Goal: Find contact information: Find contact information

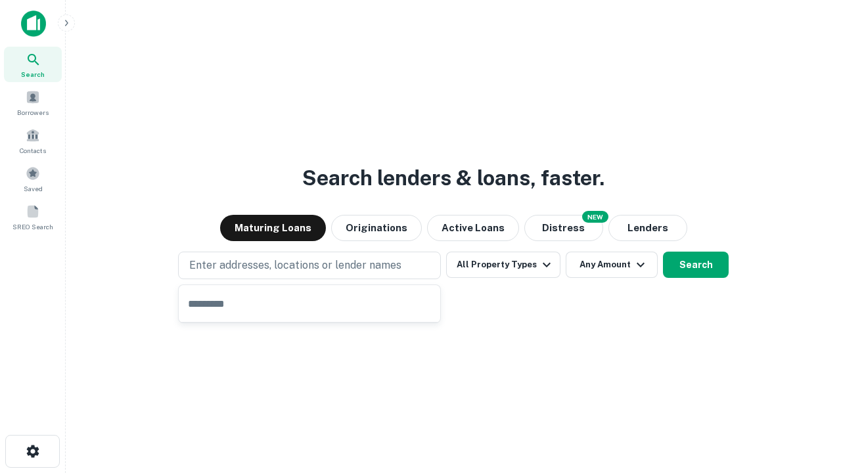
type input "**********"
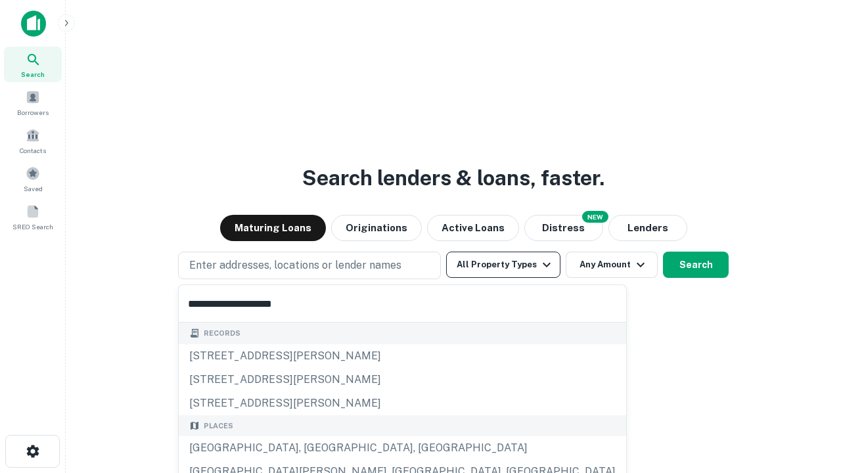
click at [503, 265] on button "All Property Types" at bounding box center [503, 265] width 114 height 26
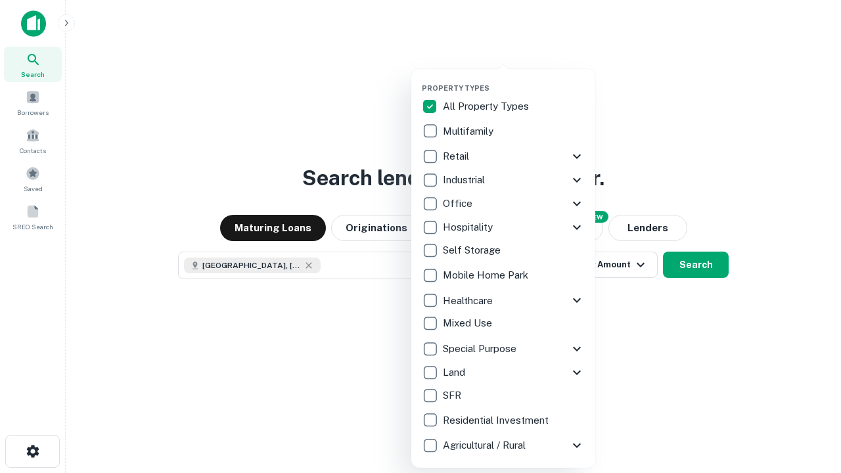
click at [514, 80] on button "button" at bounding box center [514, 80] width 184 height 1
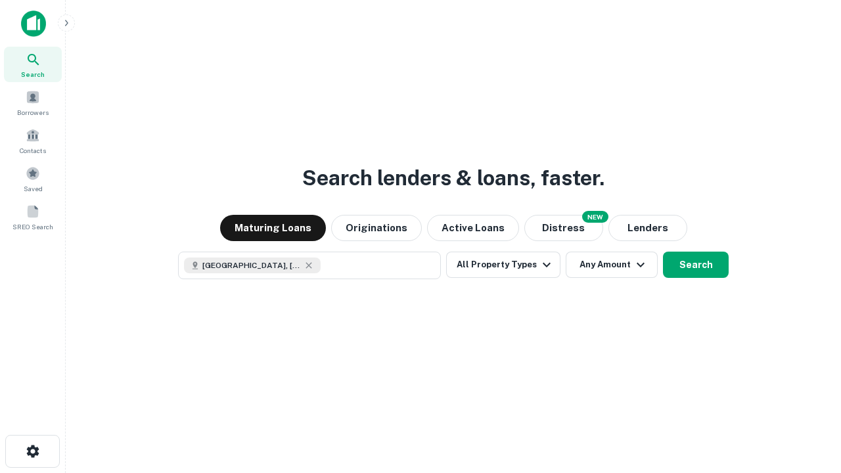
scroll to position [21, 0]
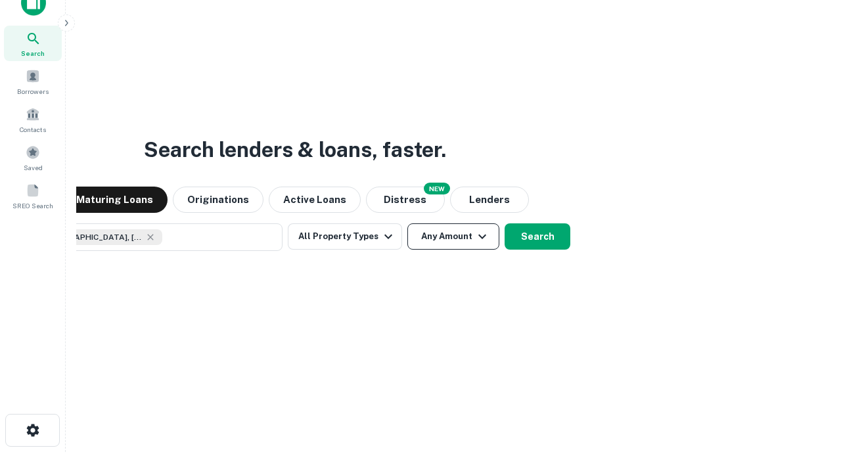
click at [407, 223] on button "Any Amount" at bounding box center [453, 236] width 92 height 26
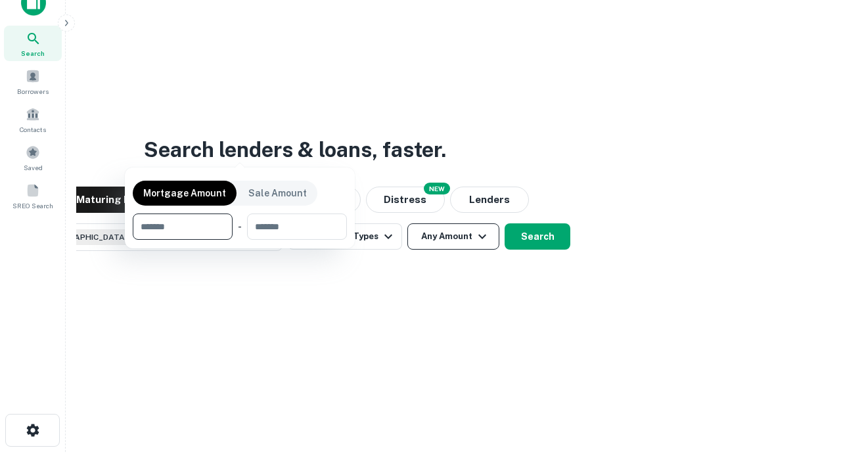
scroll to position [95, 372]
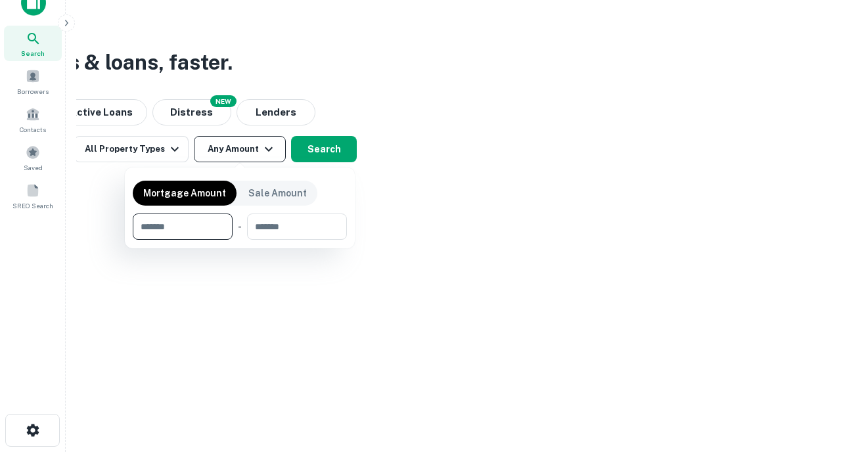
type input "*******"
click at [240, 240] on button "button" at bounding box center [240, 240] width 214 height 1
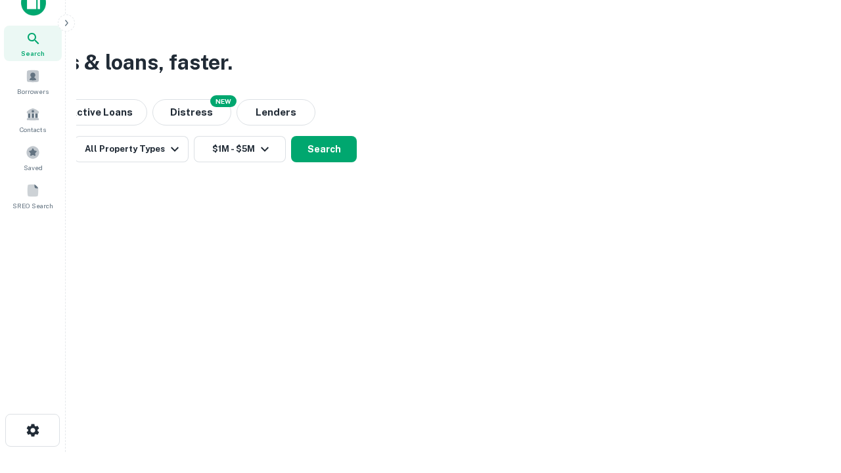
scroll to position [0, 242]
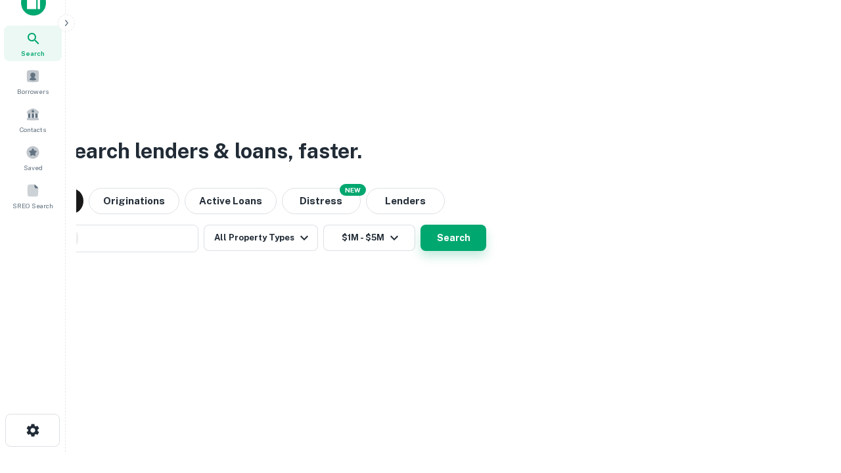
click at [453, 237] on button "Search" at bounding box center [454, 238] width 66 height 26
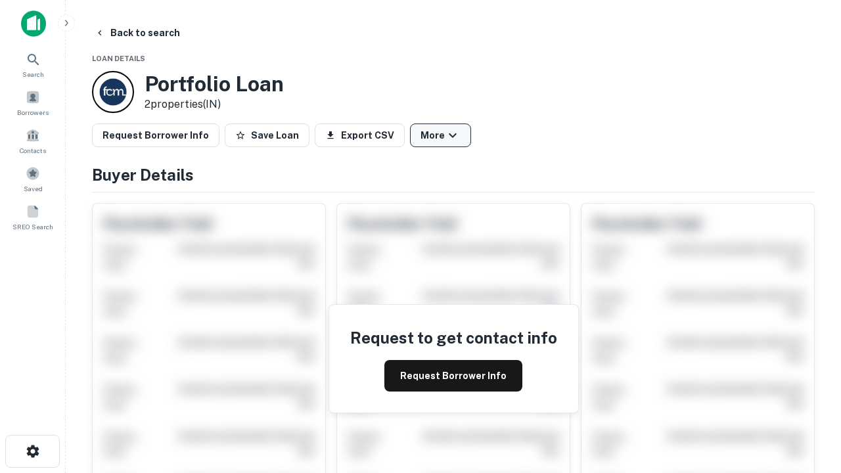
click at [440, 135] on button "More" at bounding box center [440, 136] width 61 height 24
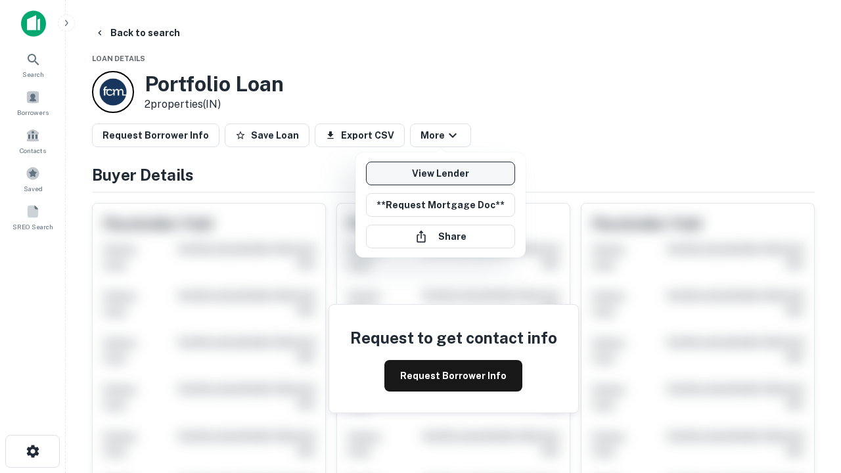
click at [440, 173] on link "View Lender" at bounding box center [440, 174] width 149 height 24
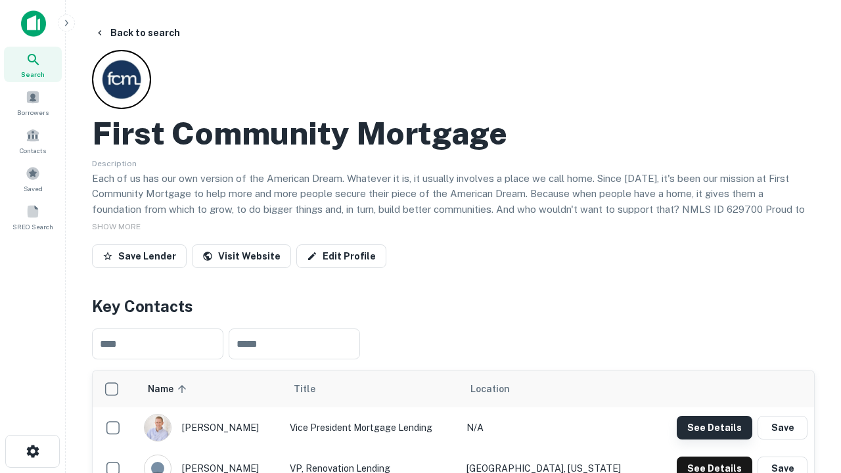
click at [714, 427] on button "See Details" at bounding box center [715, 428] width 76 height 24
click at [32, 451] on icon "button" at bounding box center [33, 452] width 16 height 16
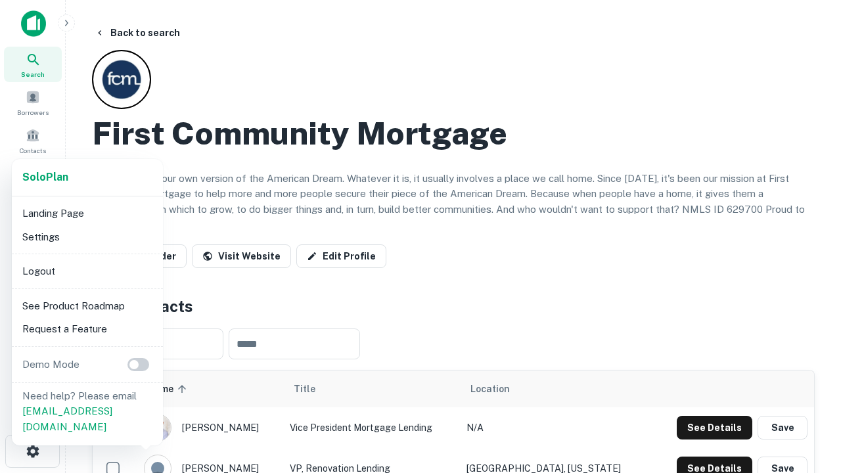
click at [87, 271] on li "Logout" at bounding box center [87, 272] width 141 height 24
